Goal: Information Seeking & Learning: Learn about a topic

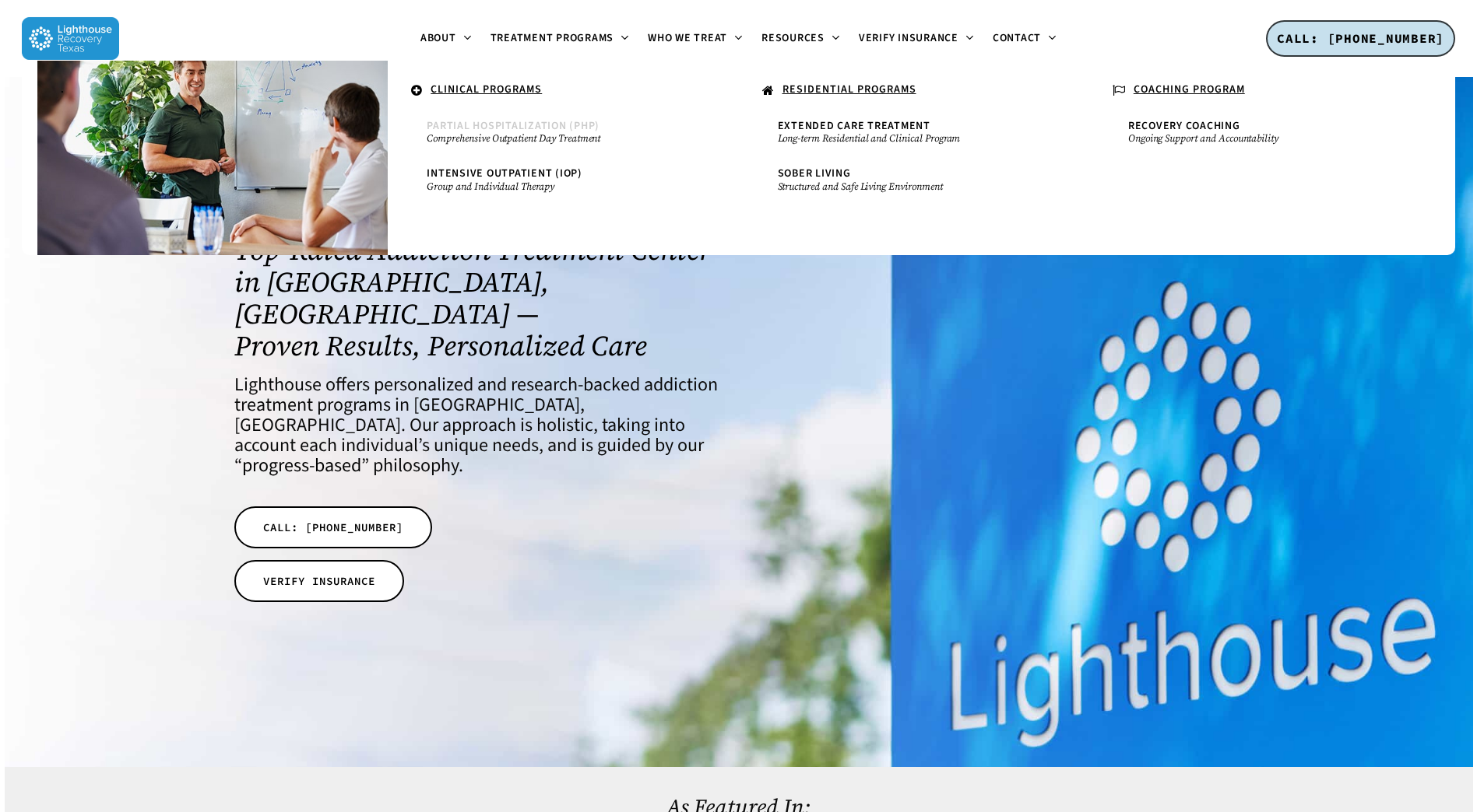
click at [539, 127] on span "Partial Hospitalization (PHP)" at bounding box center [512, 126] width 172 height 16
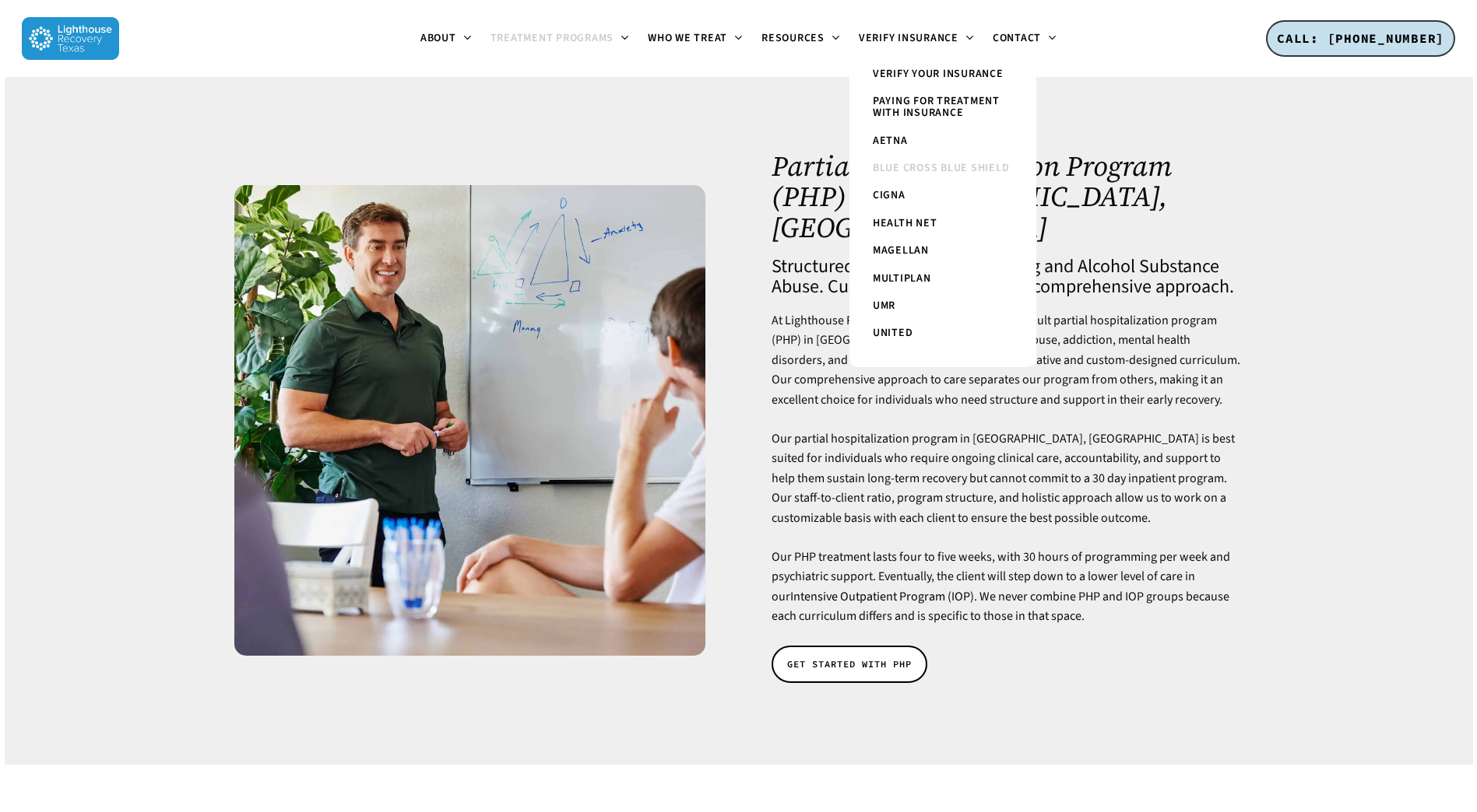
click at [932, 167] on span "Blue Cross Blue Shield" at bounding box center [941, 168] width 137 height 16
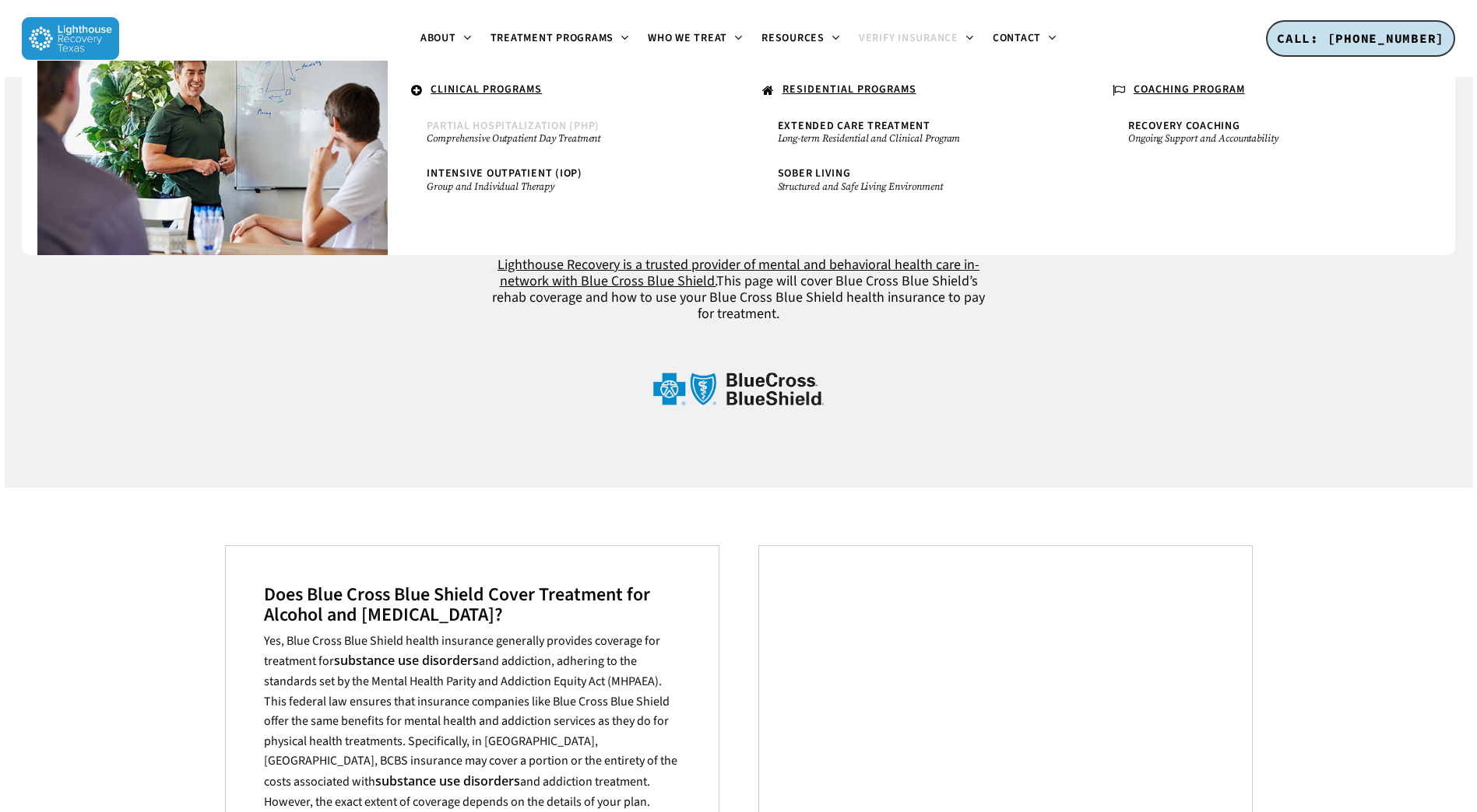
click at [489, 134] on small "Comprehensive Outpatient Day Treatment" at bounding box center [562, 138] width 272 height 12
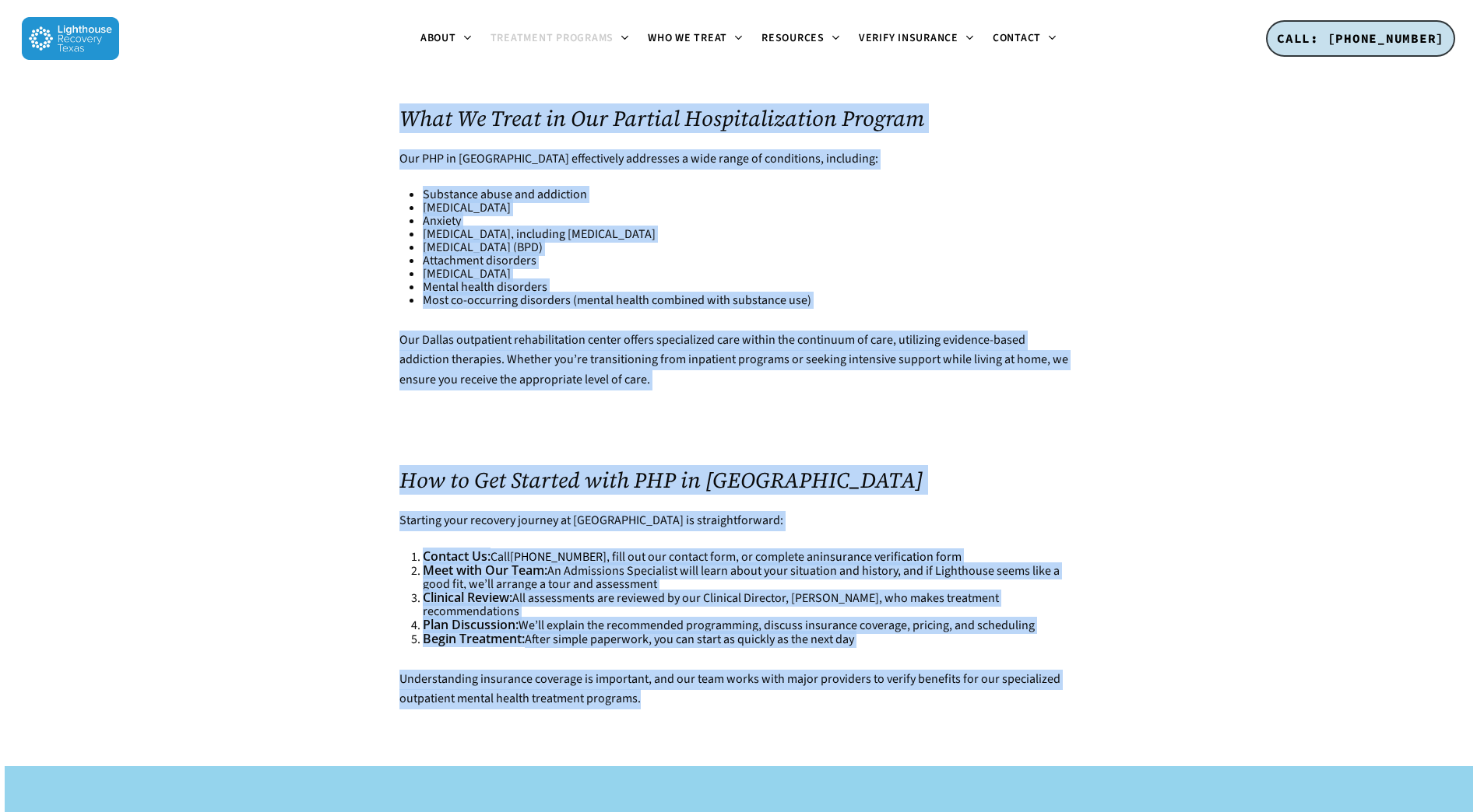
scroll to position [4979, 0]
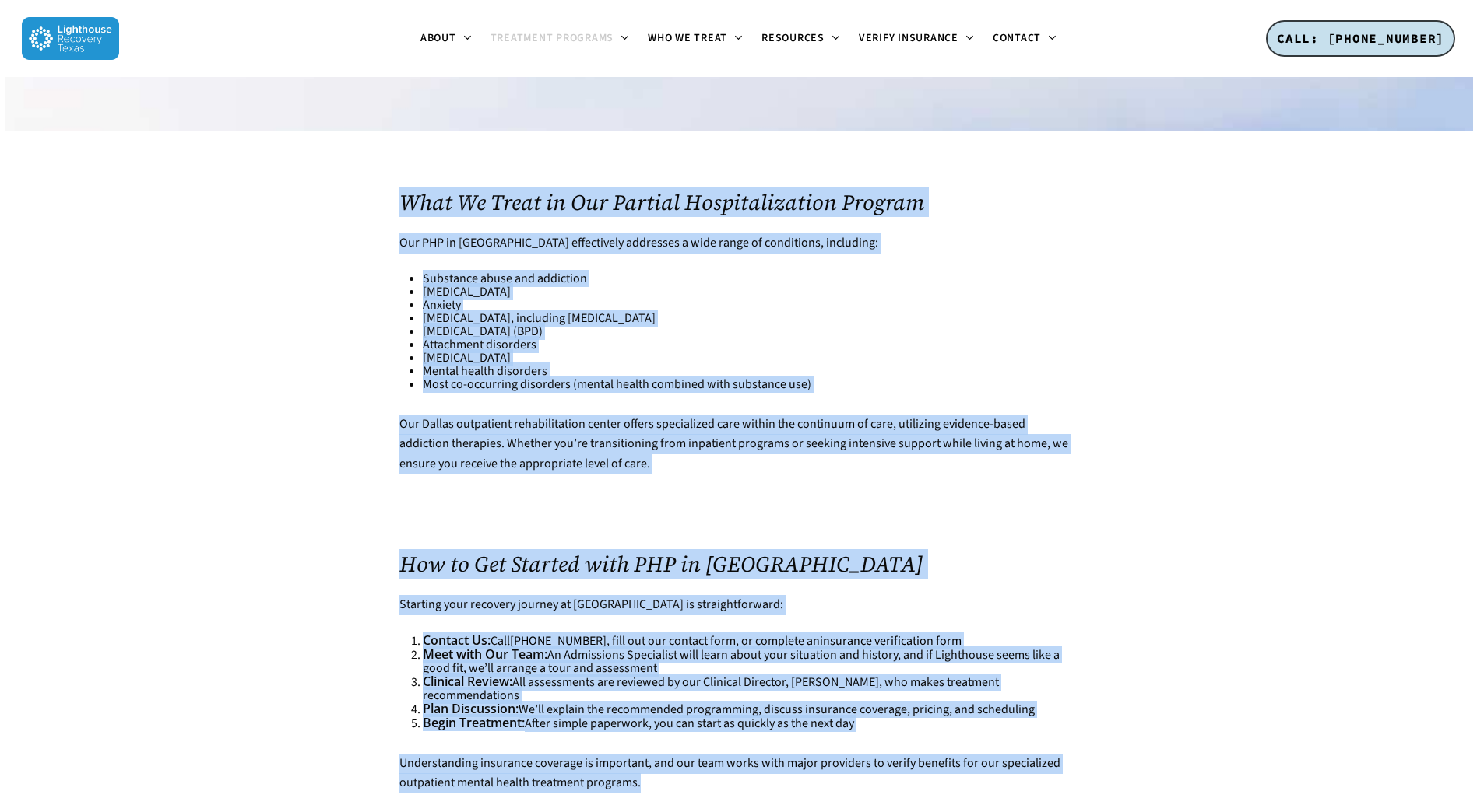
drag, startPoint x: 774, startPoint y: 178, endPoint x: 921, endPoint y: 683, distance: 526.0
copy div "Partial Hospitalization Program (PHP) in Dallas, TX Structured Day Treatment fo…"
click at [79, 42] on img at bounding box center [70, 38] width 97 height 43
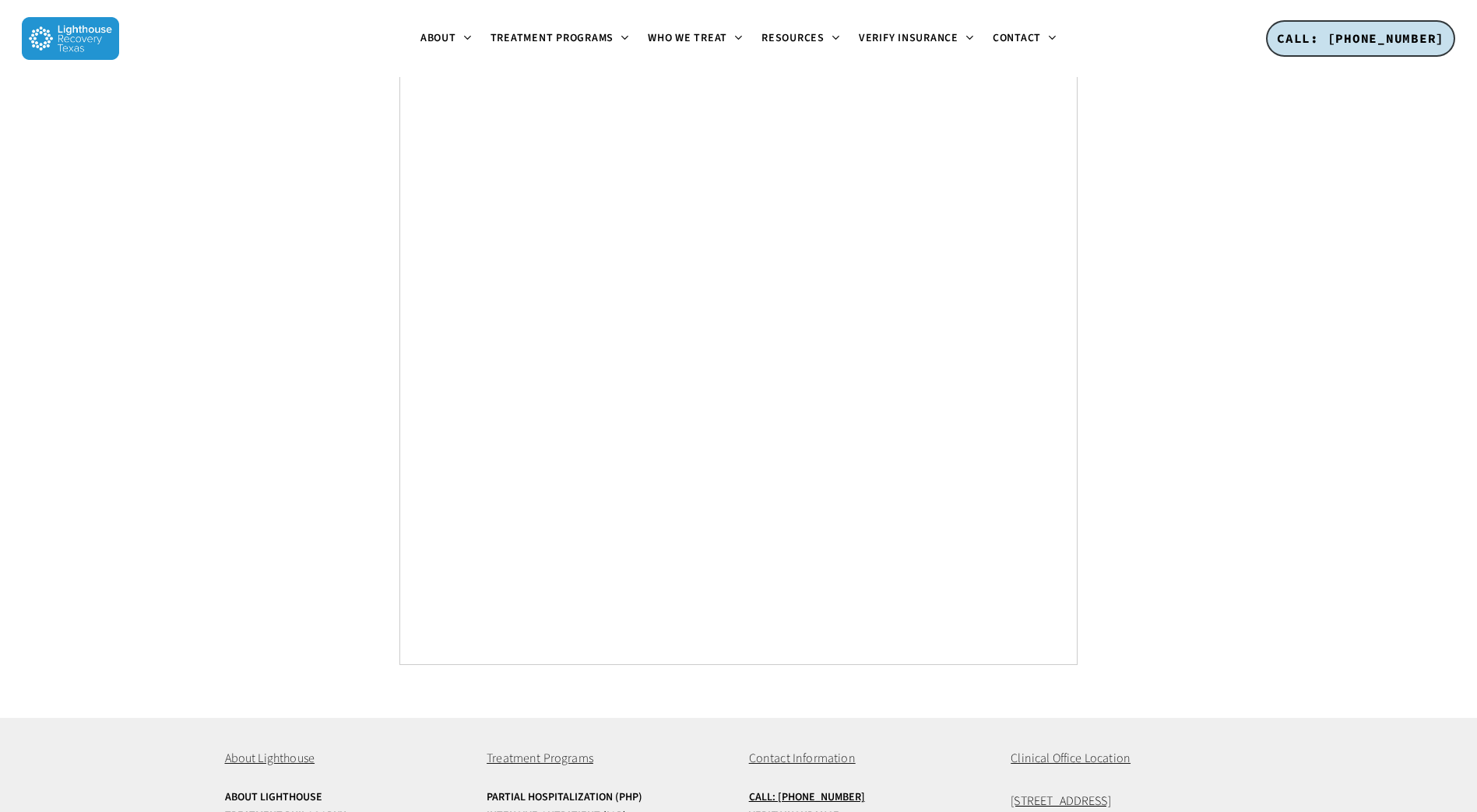
scroll to position [5854, 0]
click at [238, 788] on link "About Lighthouse" at bounding box center [346, 794] width 242 height 11
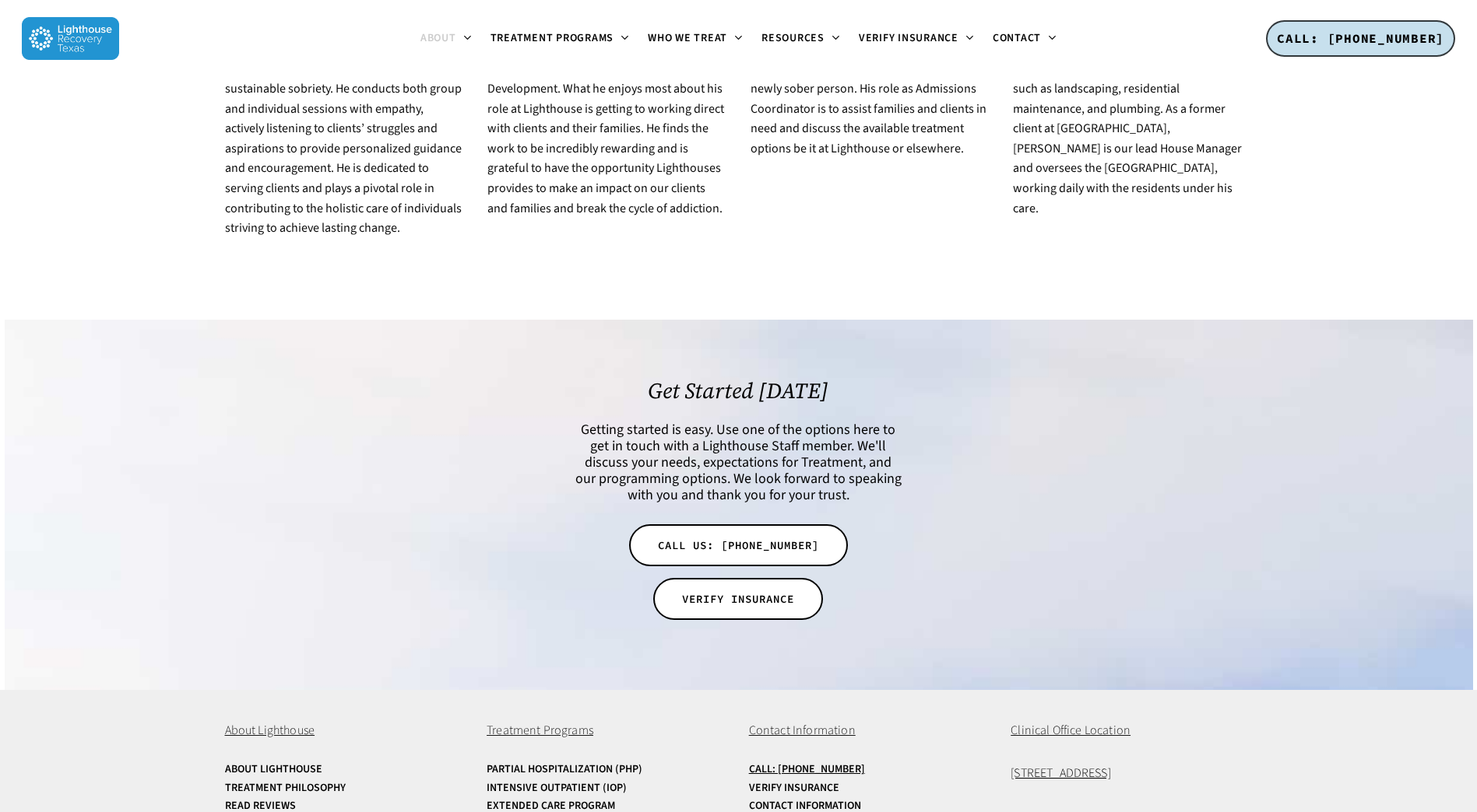
scroll to position [3002, 0]
